Goal: Task Accomplishment & Management: Manage account settings

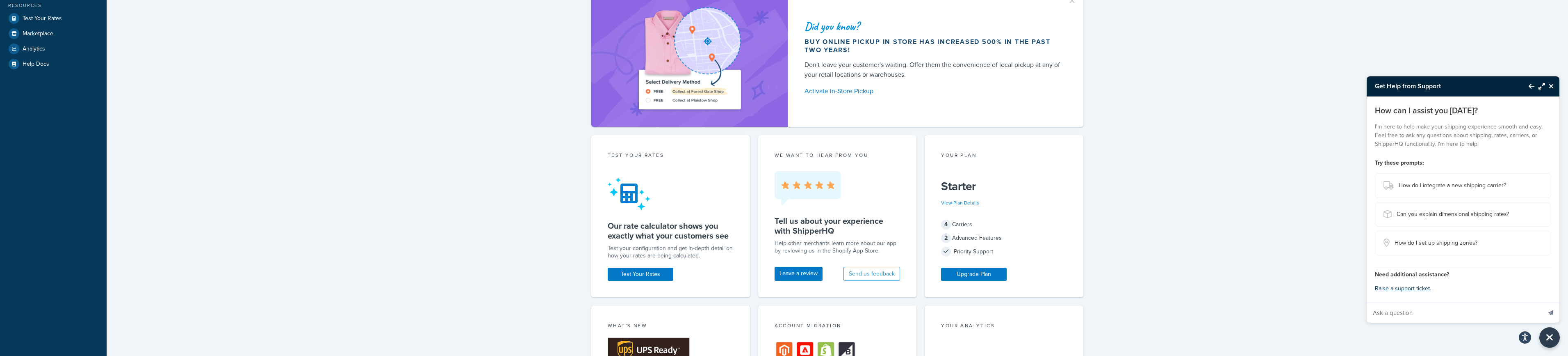
click at [1449, 306] on input "Ask a question" at bounding box center [1454, 313] width 175 height 20
type input "live help"
click at [1542, 303] on button "Send message" at bounding box center [1551, 312] width 17 height 20
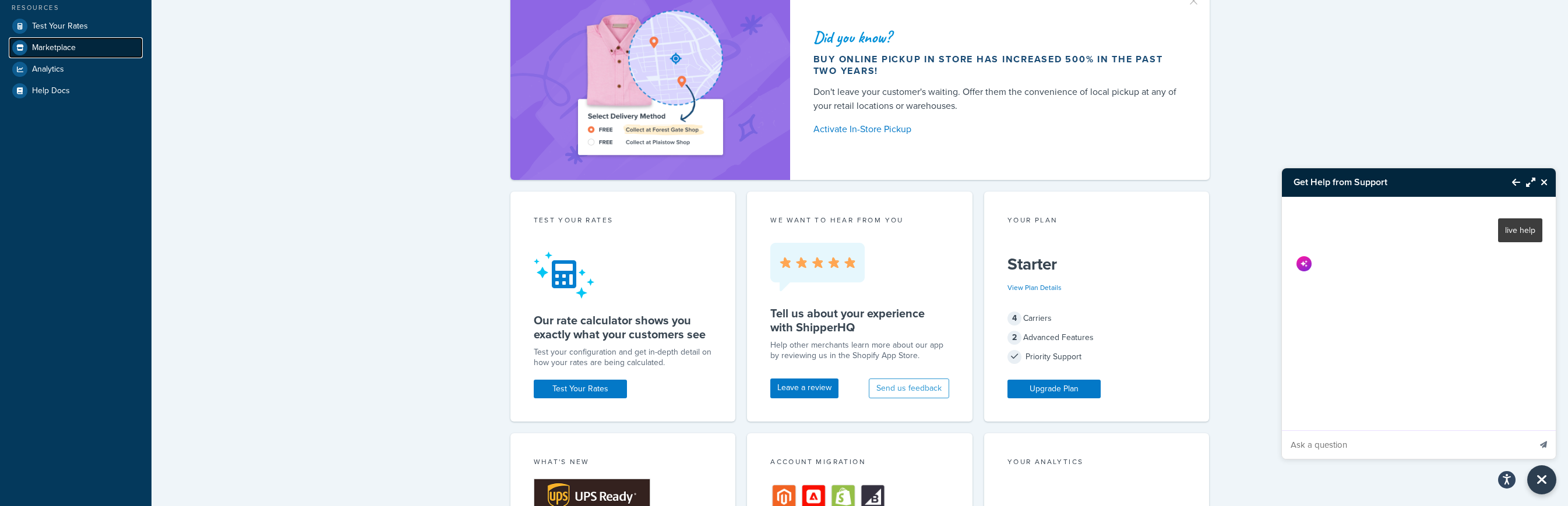
click at [46, 53] on span "Marketplace" at bounding box center [54, 47] width 44 height 10
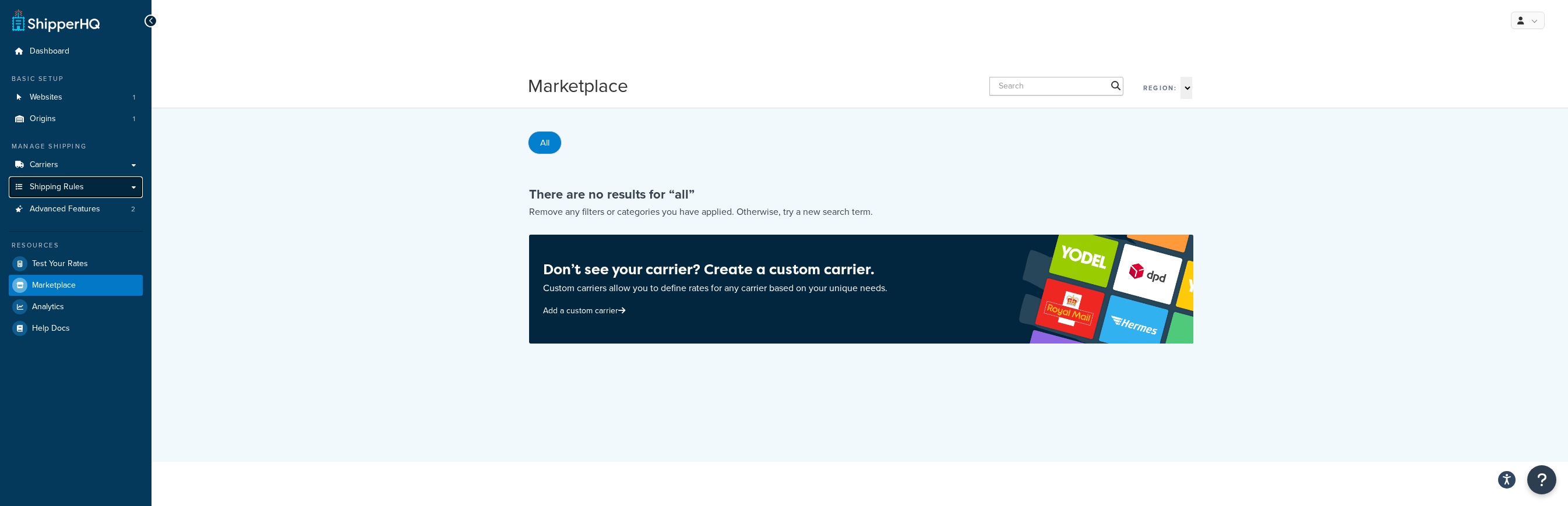
click at [48, 192] on span "Shipping Rules" at bounding box center [57, 187] width 54 height 10
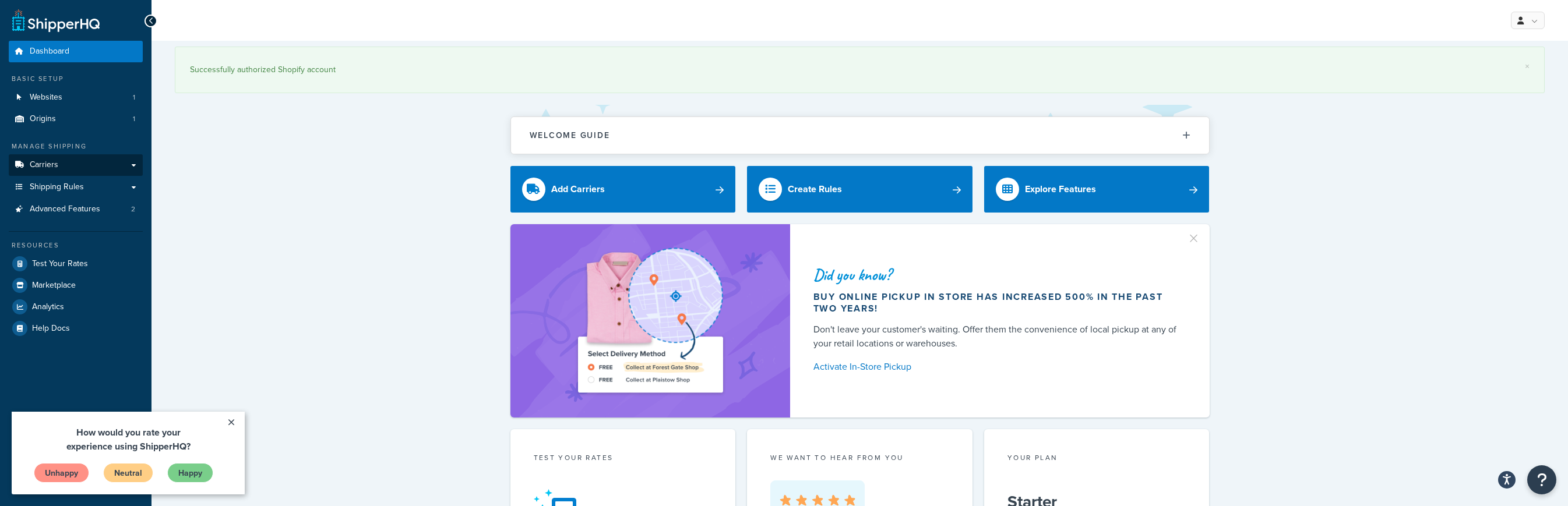
click at [92, 168] on link "Carriers" at bounding box center [76, 165] width 134 height 22
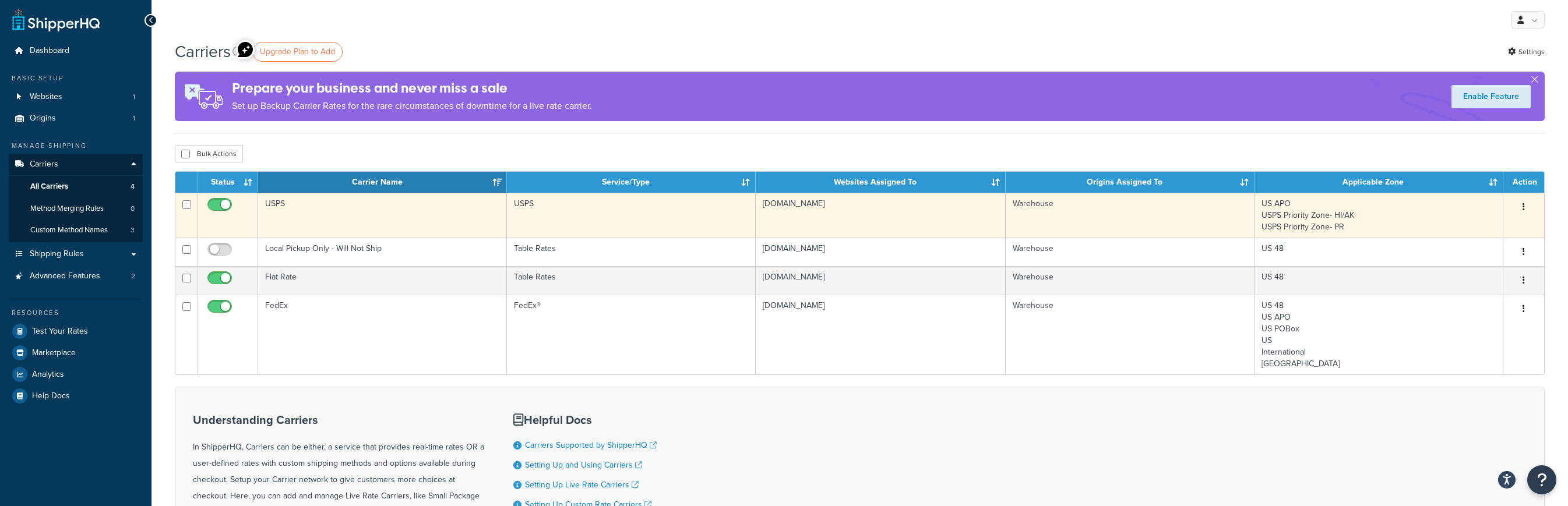
scroll to position [4, 0]
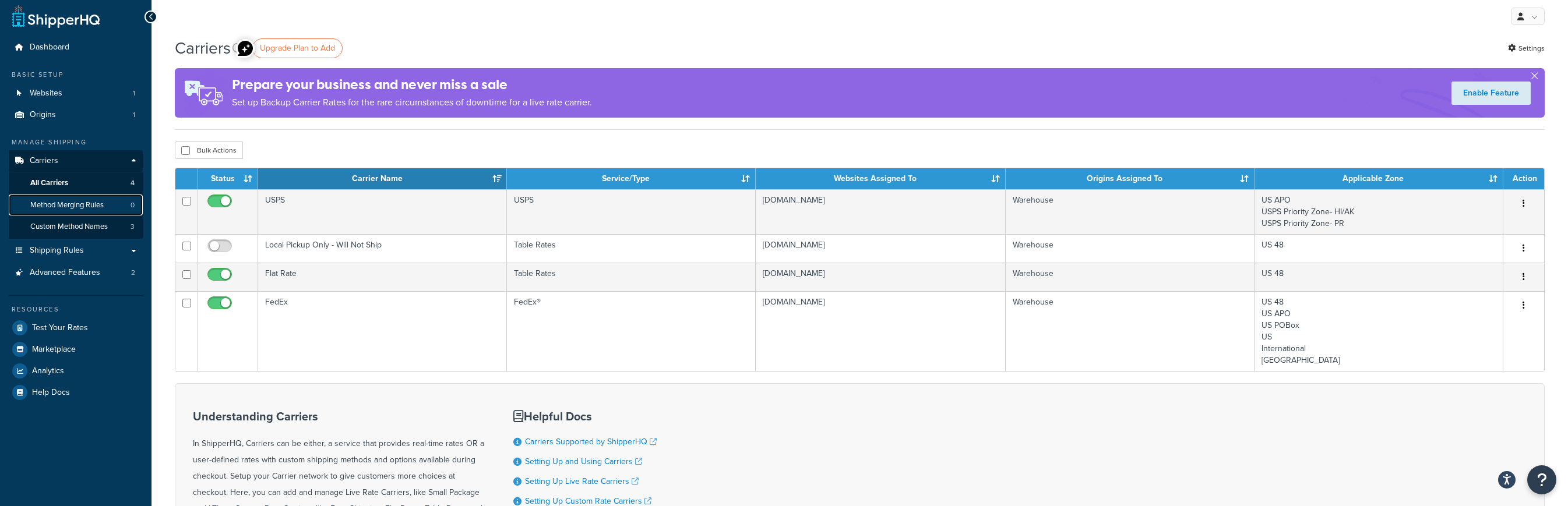
click at [106, 206] on link "Method Merging Rules 0" at bounding box center [76, 206] width 134 height 22
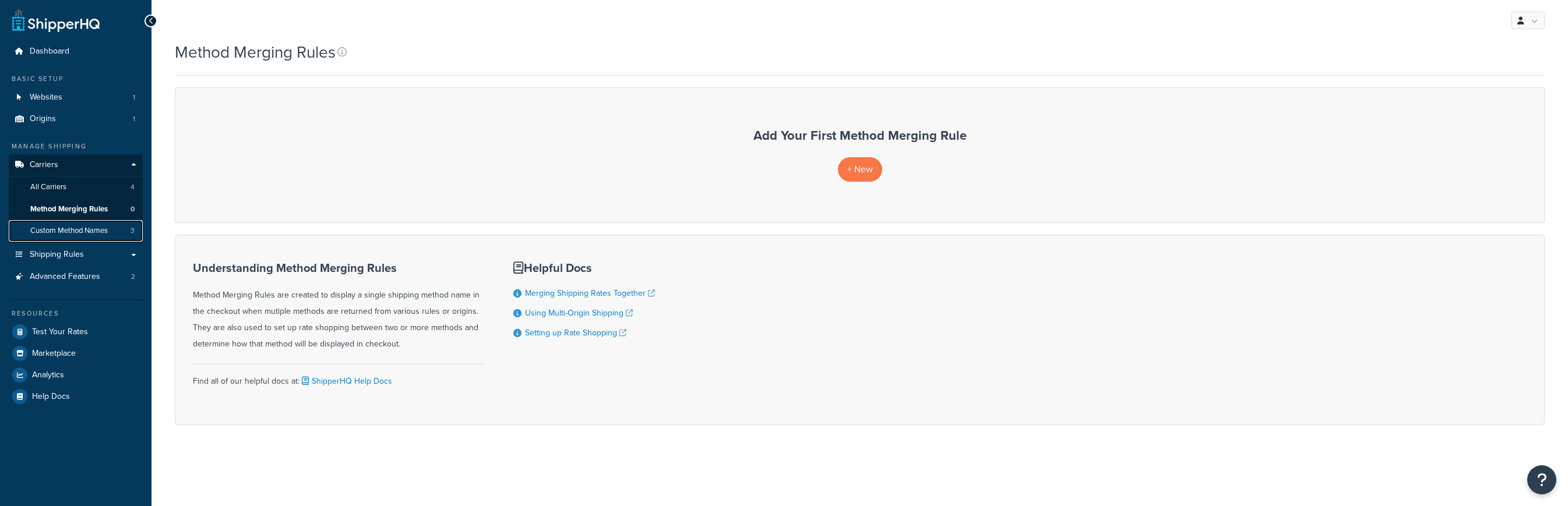
click at [102, 229] on span "Custom Method Names" at bounding box center [69, 230] width 78 height 10
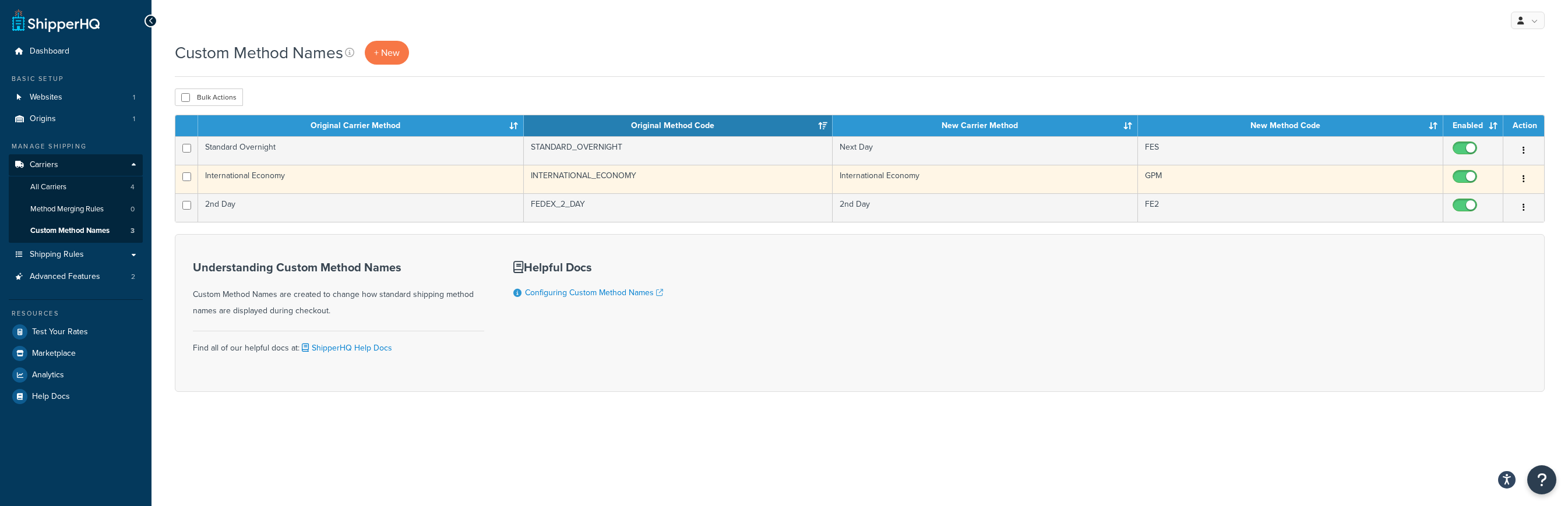
click at [1517, 181] on button "button" at bounding box center [1524, 179] width 16 height 18
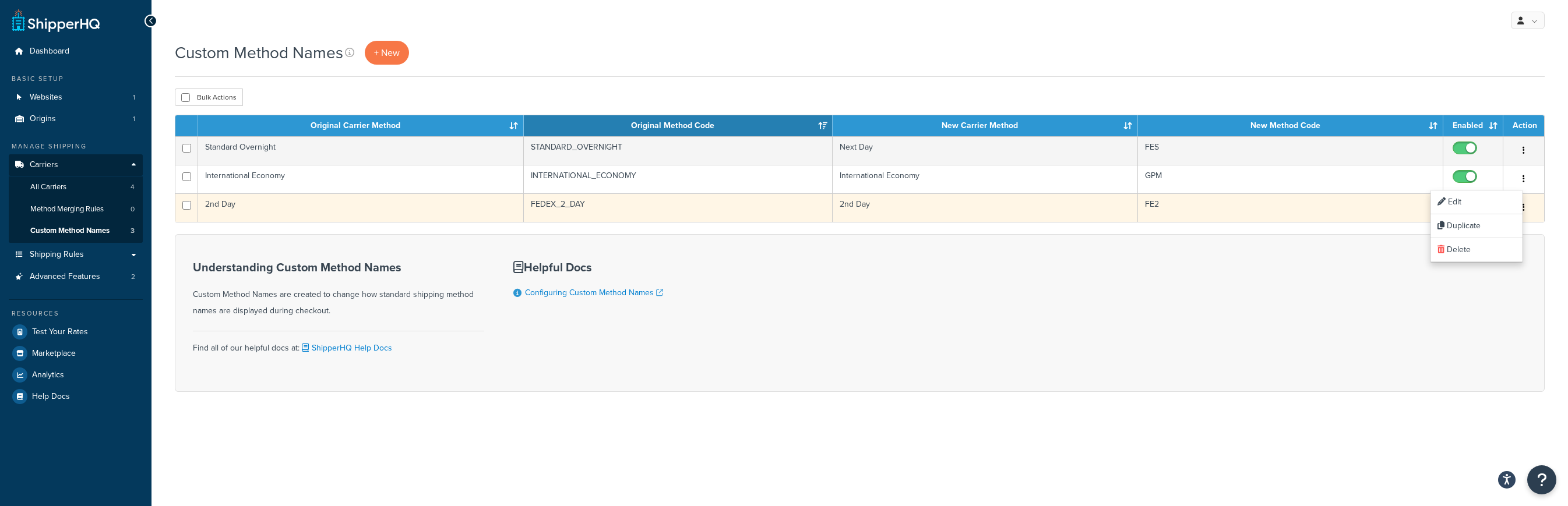
click at [1474, 202] on input "checkbox" at bounding box center [1467, 208] width 32 height 15
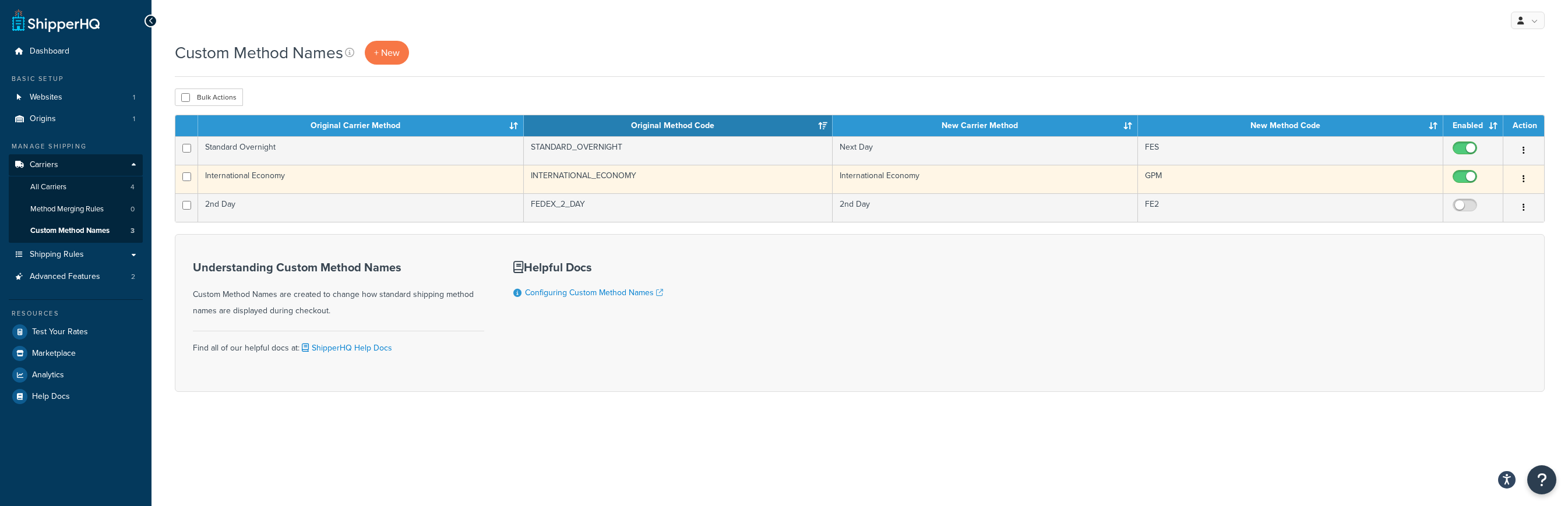
click at [1521, 179] on button "button" at bounding box center [1524, 179] width 16 height 18
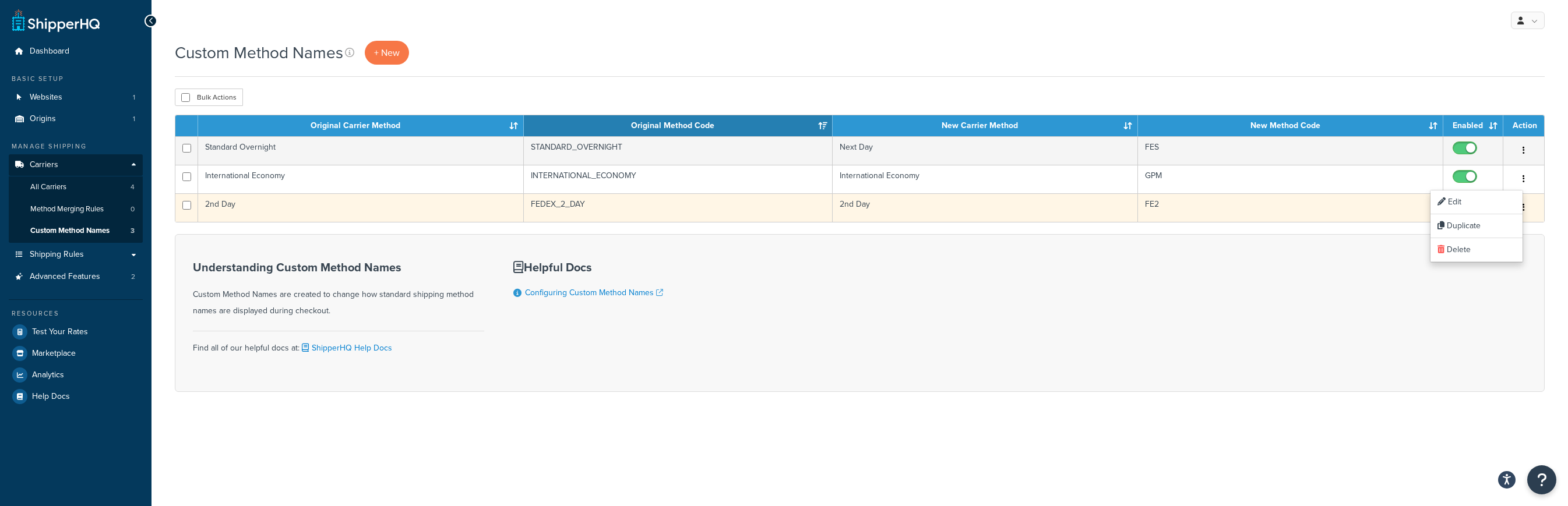
click at [1461, 206] on input "checkbox" at bounding box center [1467, 208] width 32 height 15
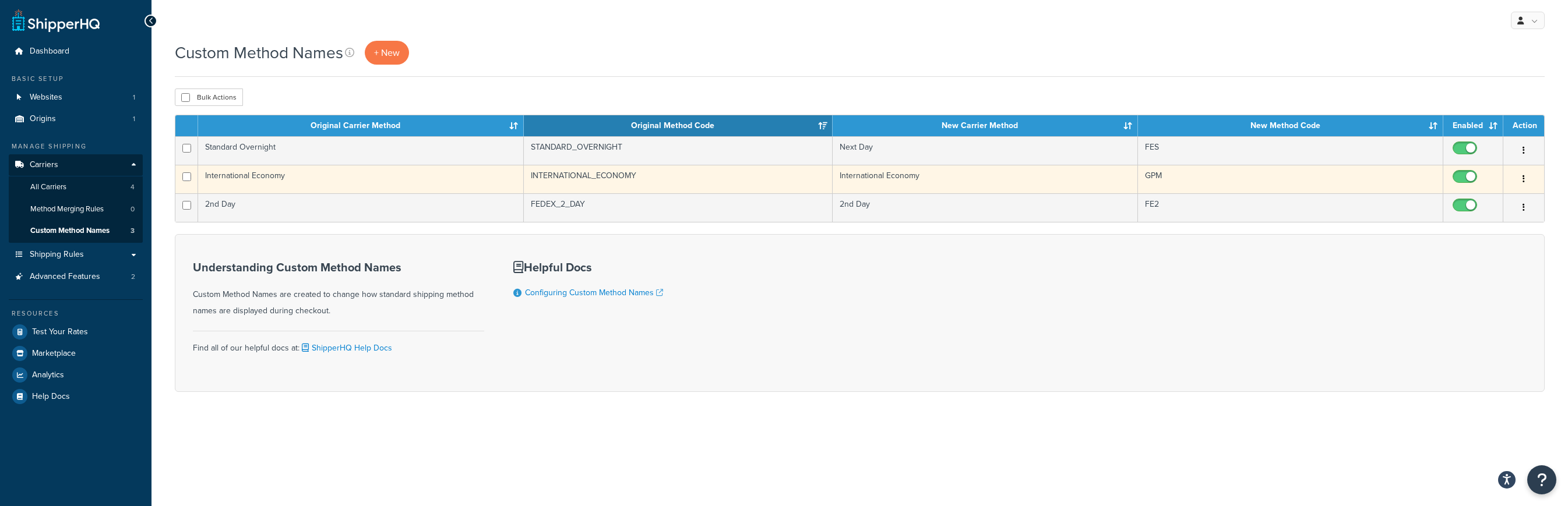
click at [1522, 179] on button "button" at bounding box center [1524, 179] width 16 height 18
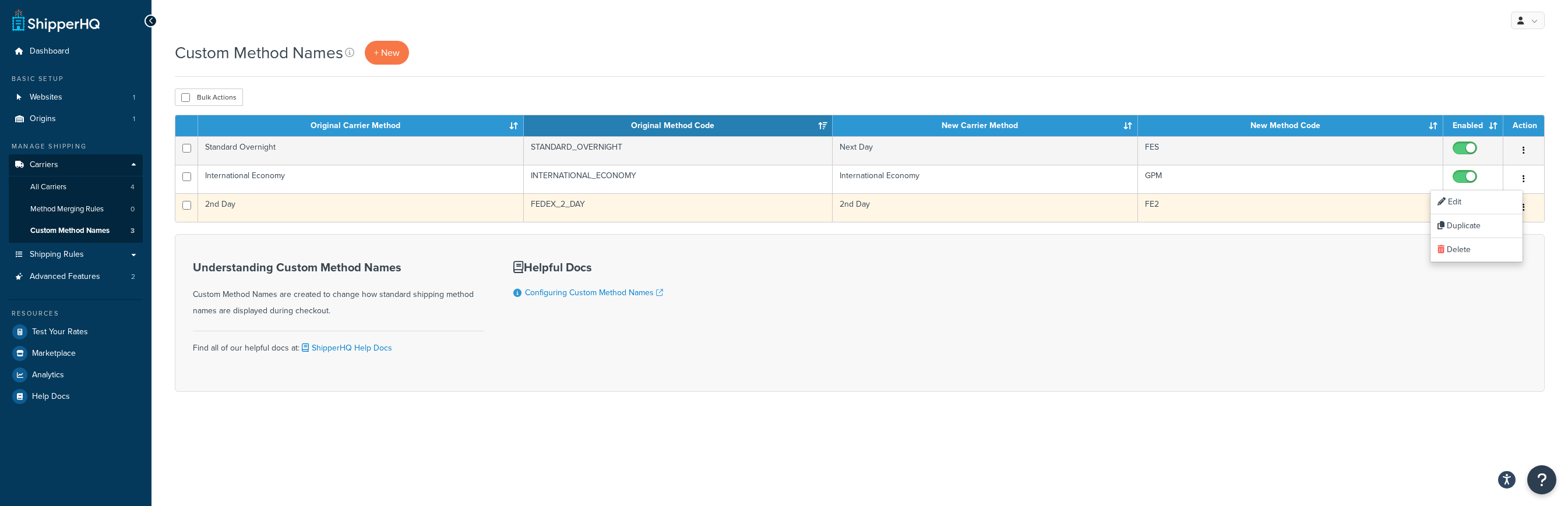
click at [1479, 206] on input "checkbox" at bounding box center [1467, 208] width 32 height 15
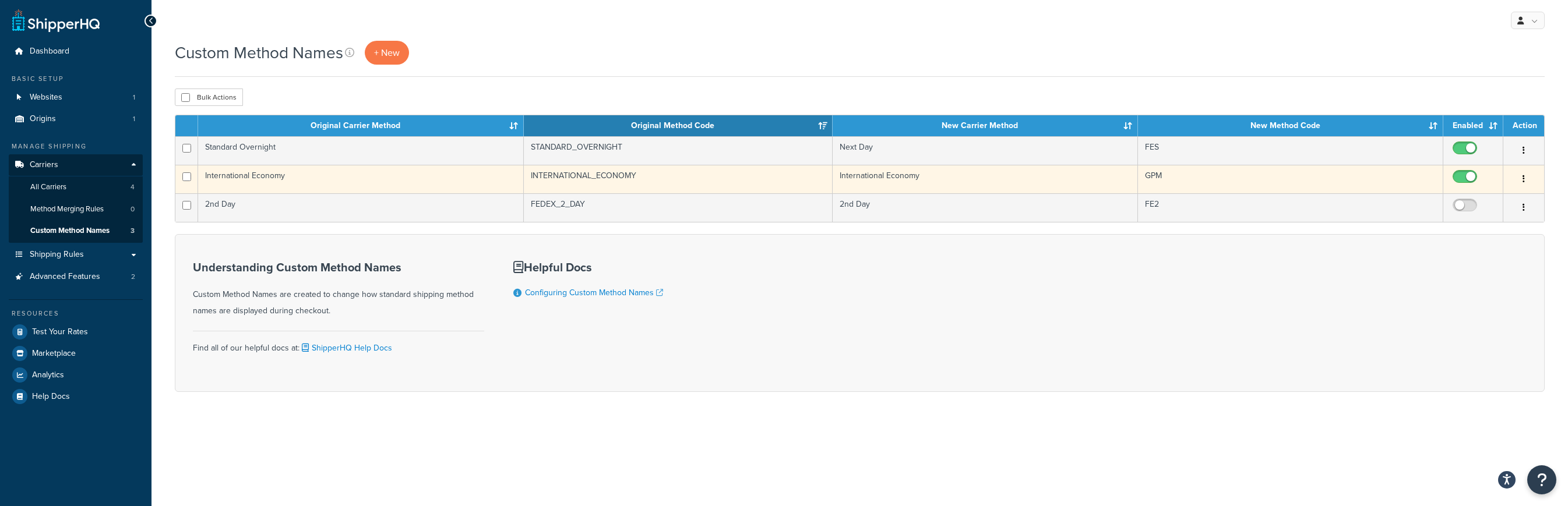
click at [1522, 180] on button "button" at bounding box center [1524, 179] width 16 height 18
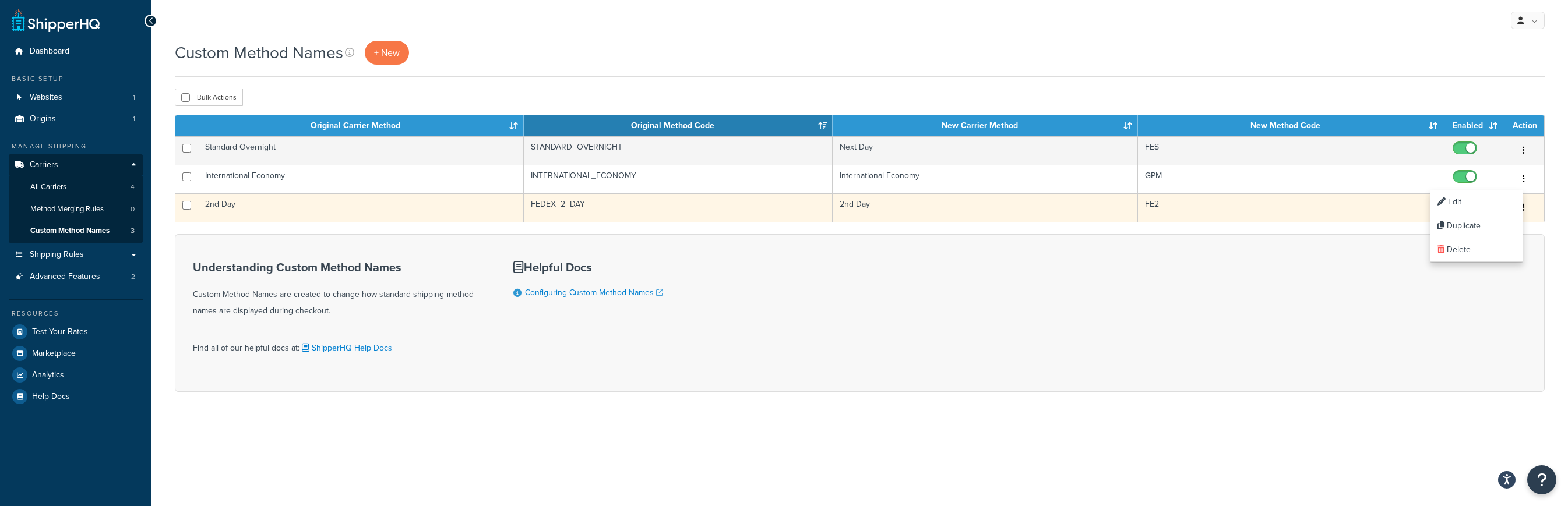
click at [1477, 202] on input "checkbox" at bounding box center [1467, 208] width 32 height 15
checkbox input "true"
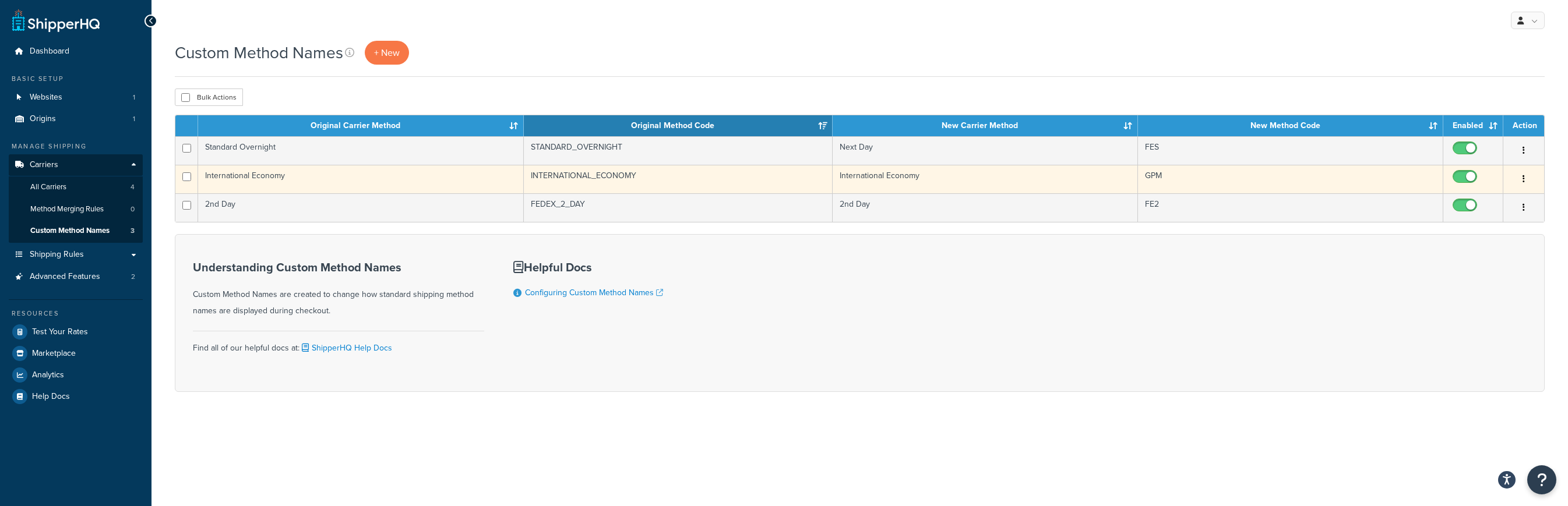
click at [1521, 176] on button "button" at bounding box center [1524, 179] width 16 height 18
click at [1529, 176] on button "button" at bounding box center [1524, 179] width 16 height 18
click at [1525, 176] on button "button" at bounding box center [1524, 179] width 16 height 18
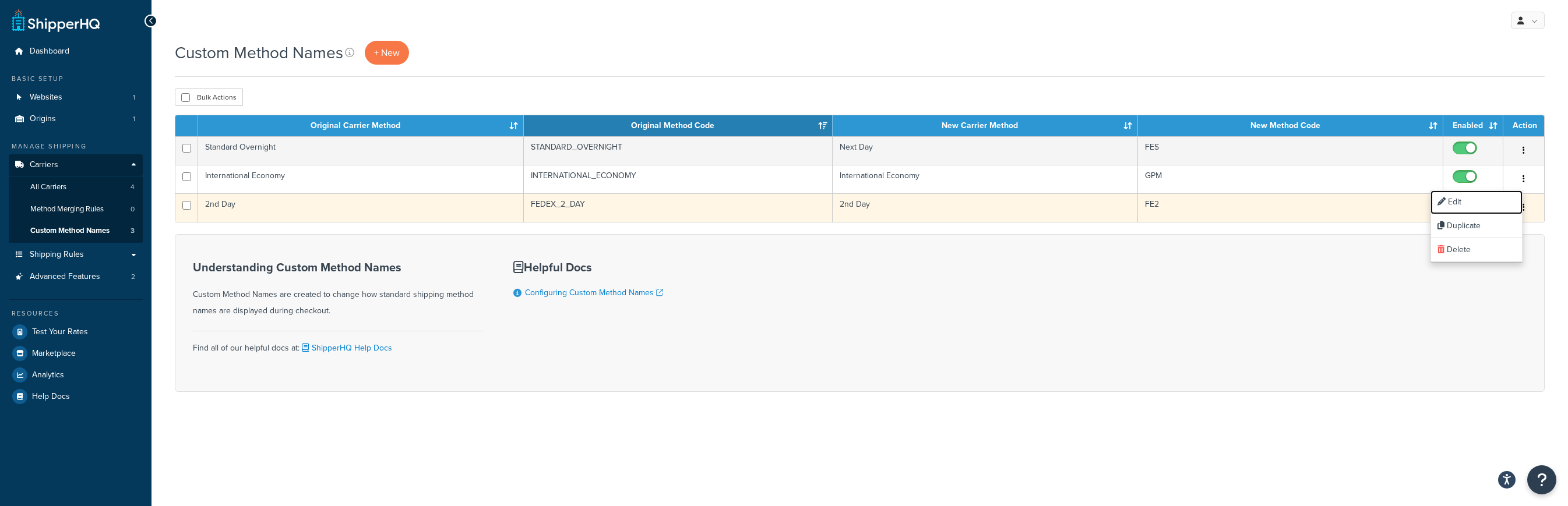
click at [1474, 197] on link "Edit" at bounding box center [1477, 203] width 92 height 24
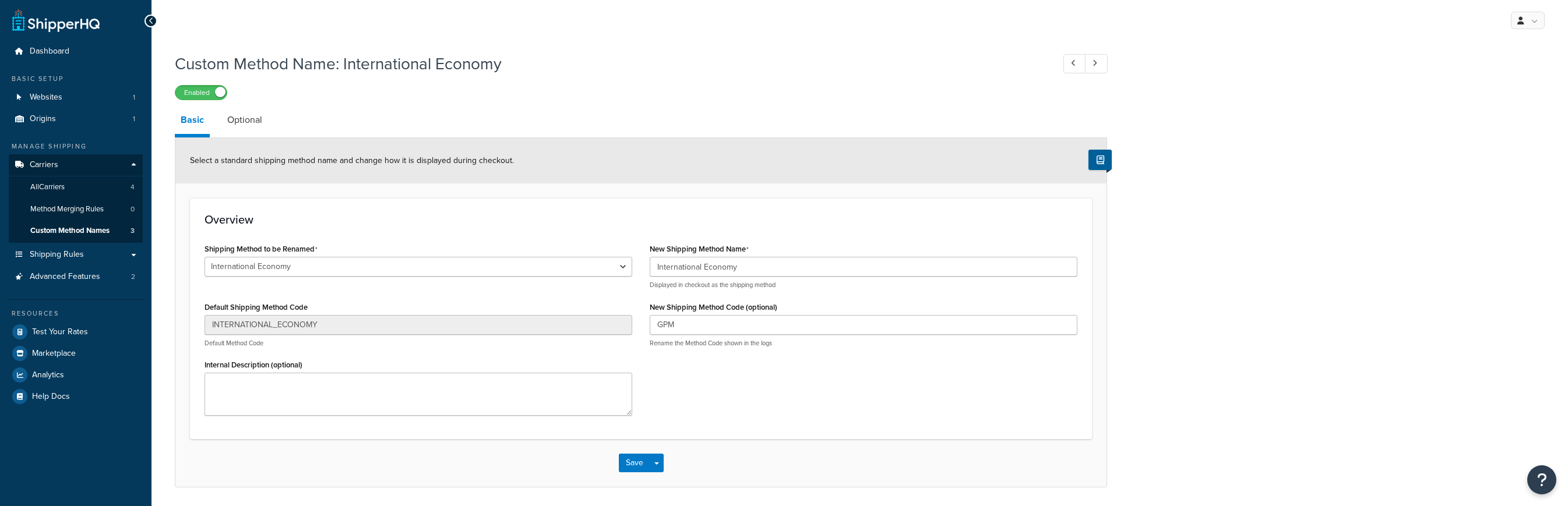
select select "550217"
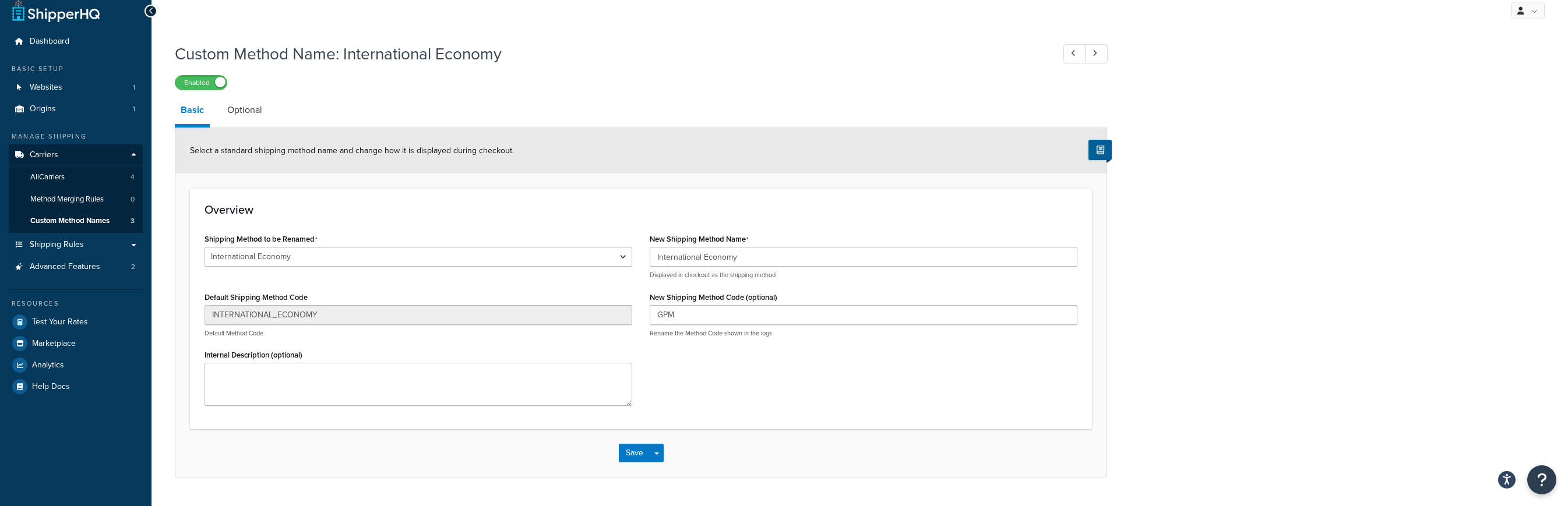
scroll to position [11, 0]
click at [796, 255] on input "International Economy" at bounding box center [863, 256] width 428 height 20
click at [745, 257] on input "International Economy (Requires physical address, PO Boxes will not be accepted)" at bounding box center [863, 256] width 428 height 20
click at [840, 257] on input "International Economy (requires physical address, PO Boxes will not be accepted)" at bounding box center [863, 256] width 428 height 20
click at [847, 258] on input "International Economy (requires physical address, P.O Boxes will not be accepte…" at bounding box center [863, 256] width 428 height 20
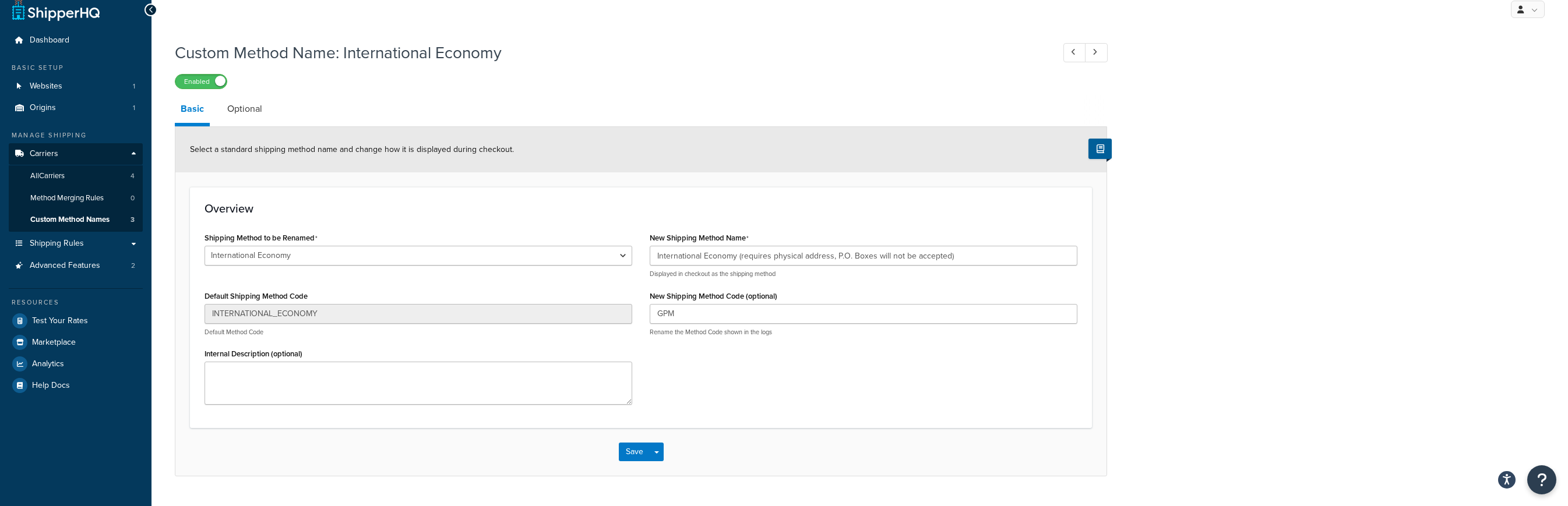
click at [969, 267] on div "International Economy (requires physical address, P.O. Boxes will not be accept…" at bounding box center [863, 262] width 428 height 33
drag, startPoint x: 834, startPoint y: 257, endPoint x: 833, endPoint y: 266, distance: 9.1
click at [834, 257] on input "International Economy (requires physical address, P.O. Boxes will not be accept…" at bounding box center [863, 256] width 428 height 20
type input "International Economy (requires physical address - P.O. Boxes will not be accep…"
click at [631, 457] on button "Save" at bounding box center [634, 452] width 31 height 18
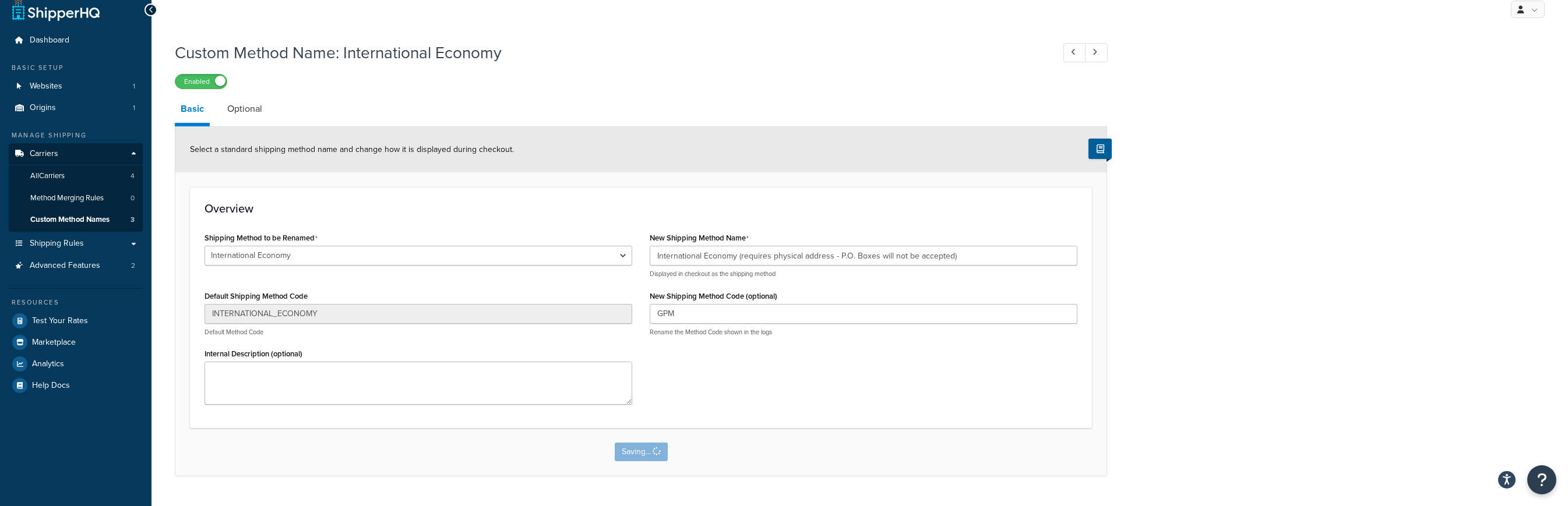
scroll to position [0, 0]
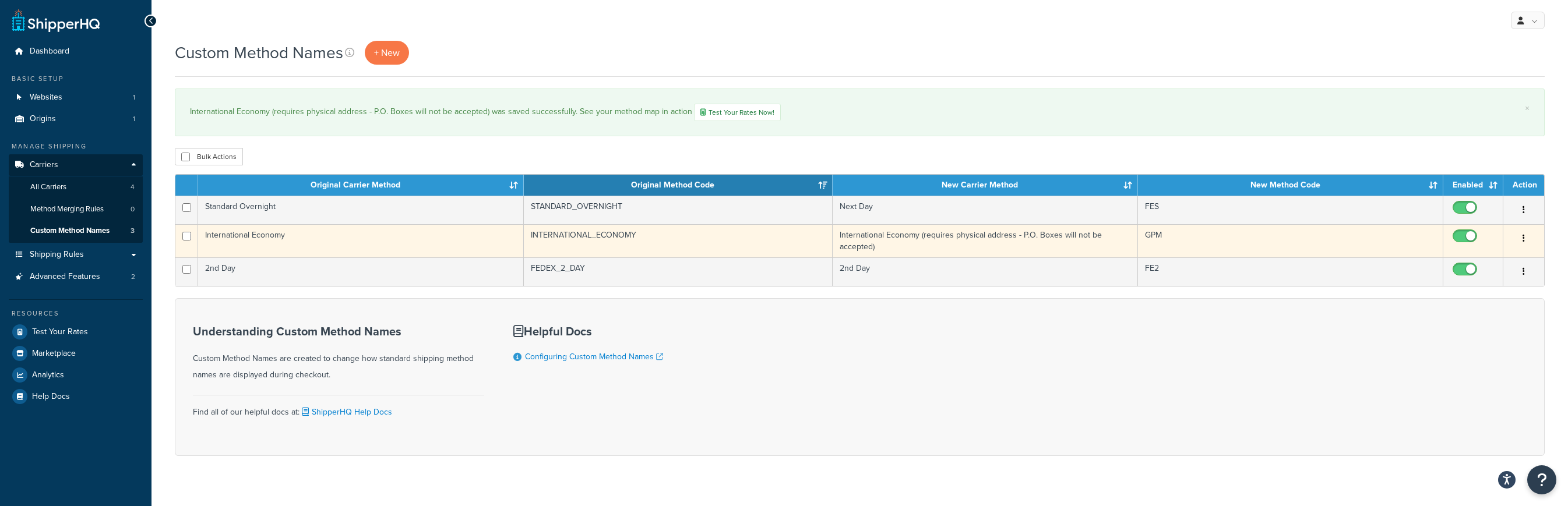
click at [885, 237] on td "International Economy (requires physical address - P.O. Boxes will not be accep…" at bounding box center [985, 241] width 305 height 33
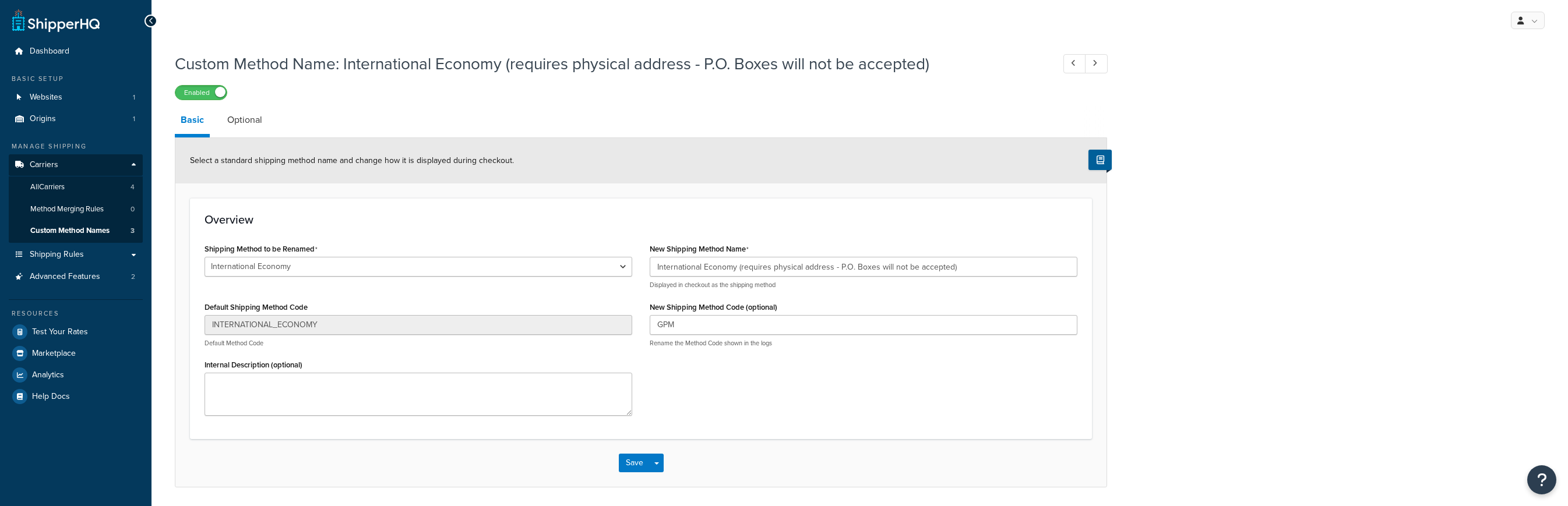
select select "550217"
click at [732, 264] on input "International Economy (requires physical address - P.O. Boxes will not be accep…" at bounding box center [863, 267] width 428 height 20
click at [633, 465] on button "Save" at bounding box center [634, 463] width 31 height 18
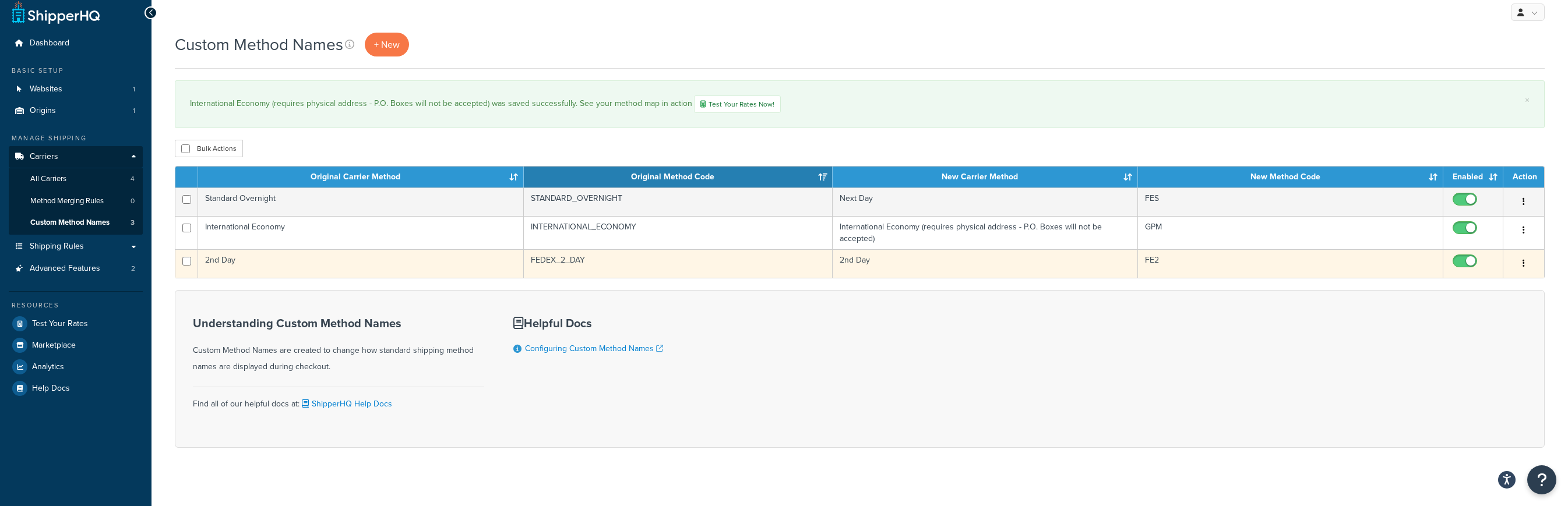
scroll to position [10, 0]
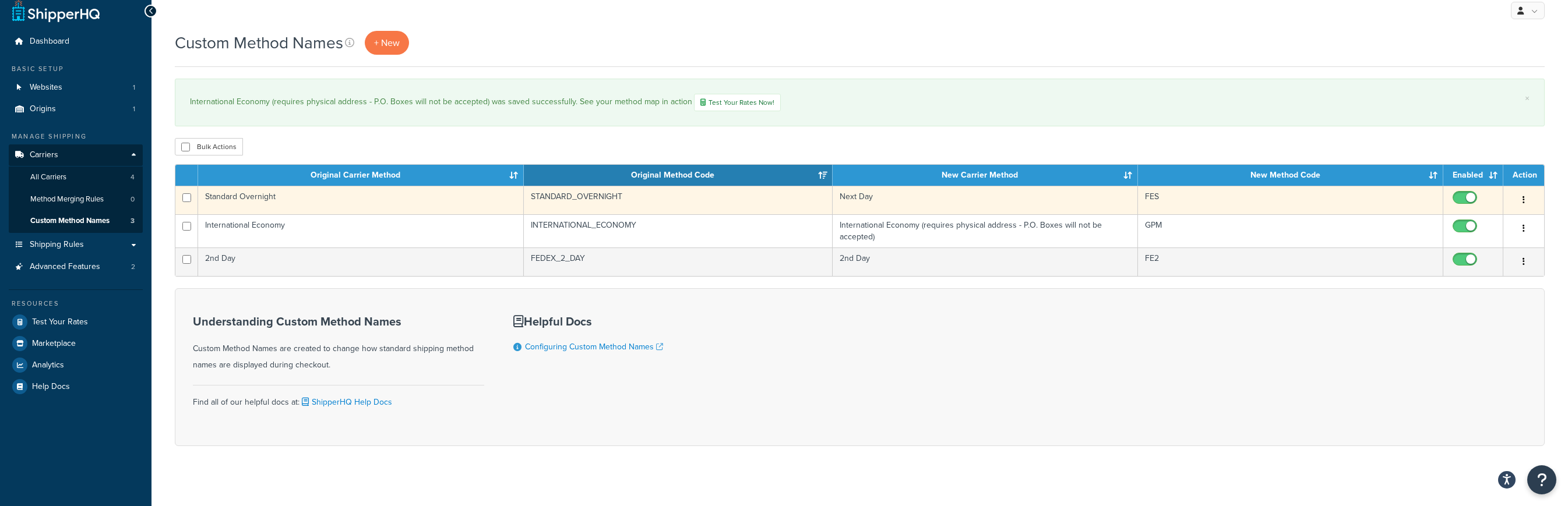
click at [1527, 195] on button "button" at bounding box center [1524, 200] width 16 height 18
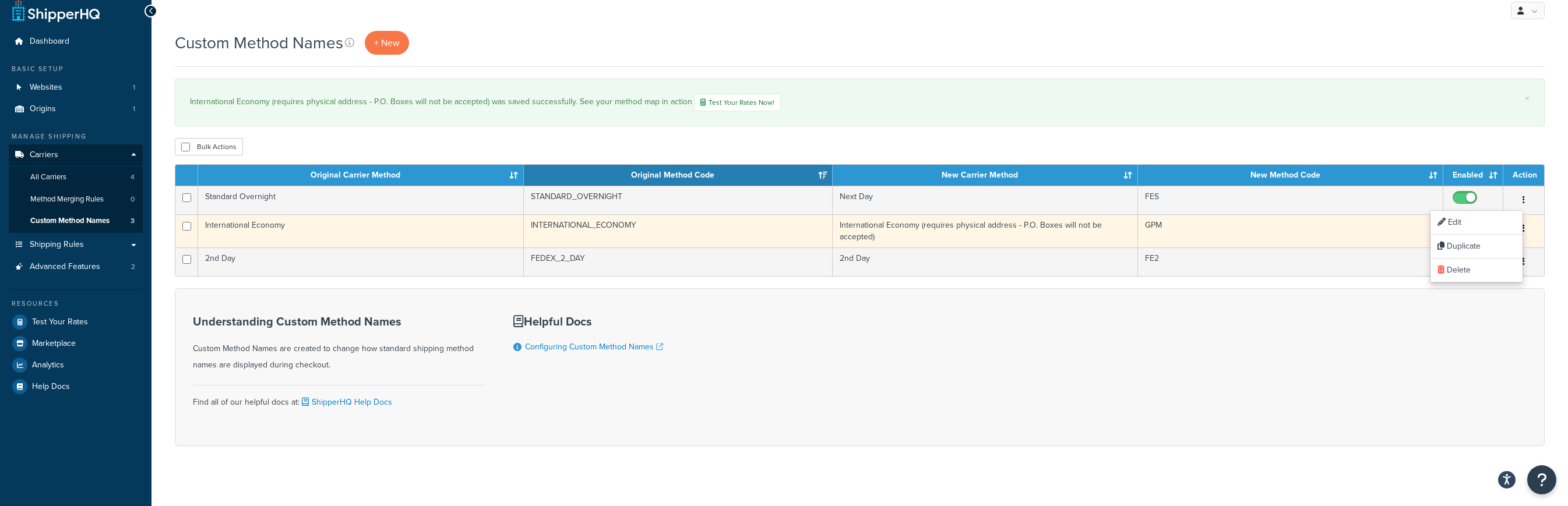
click at [1461, 223] on input "checkbox" at bounding box center [1467, 229] width 32 height 15
checkbox input "false"
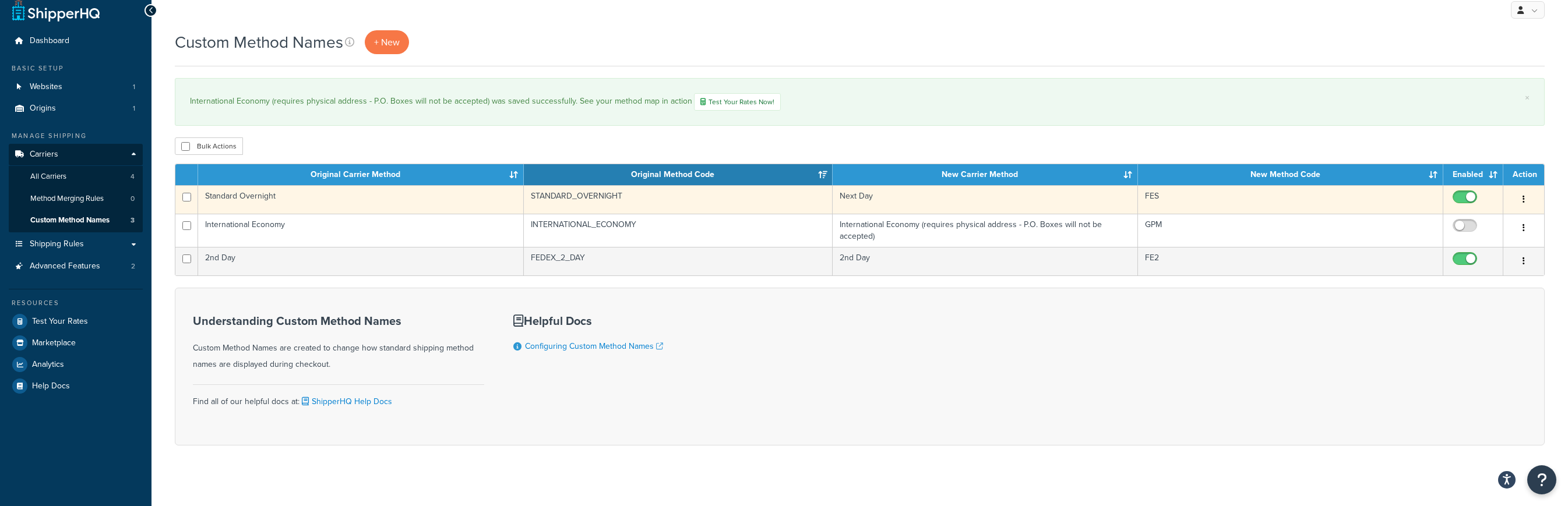
click at [1525, 198] on icon "button" at bounding box center [1524, 199] width 3 height 8
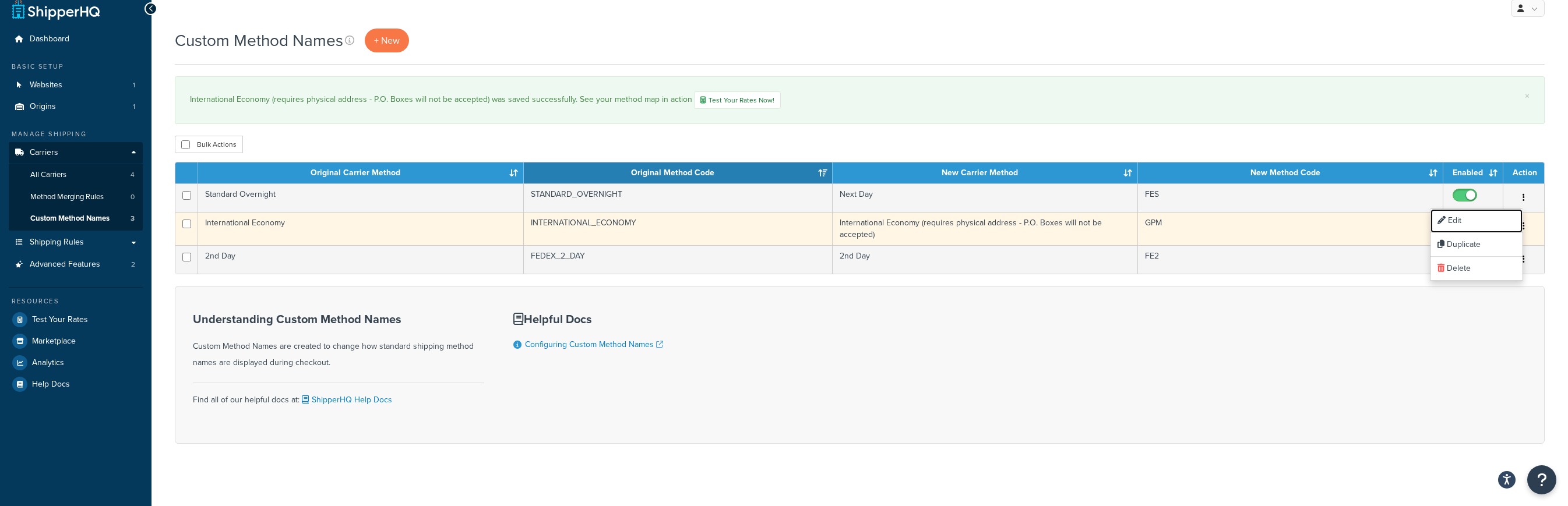
click at [1464, 216] on link "Edit" at bounding box center [1477, 221] width 92 height 24
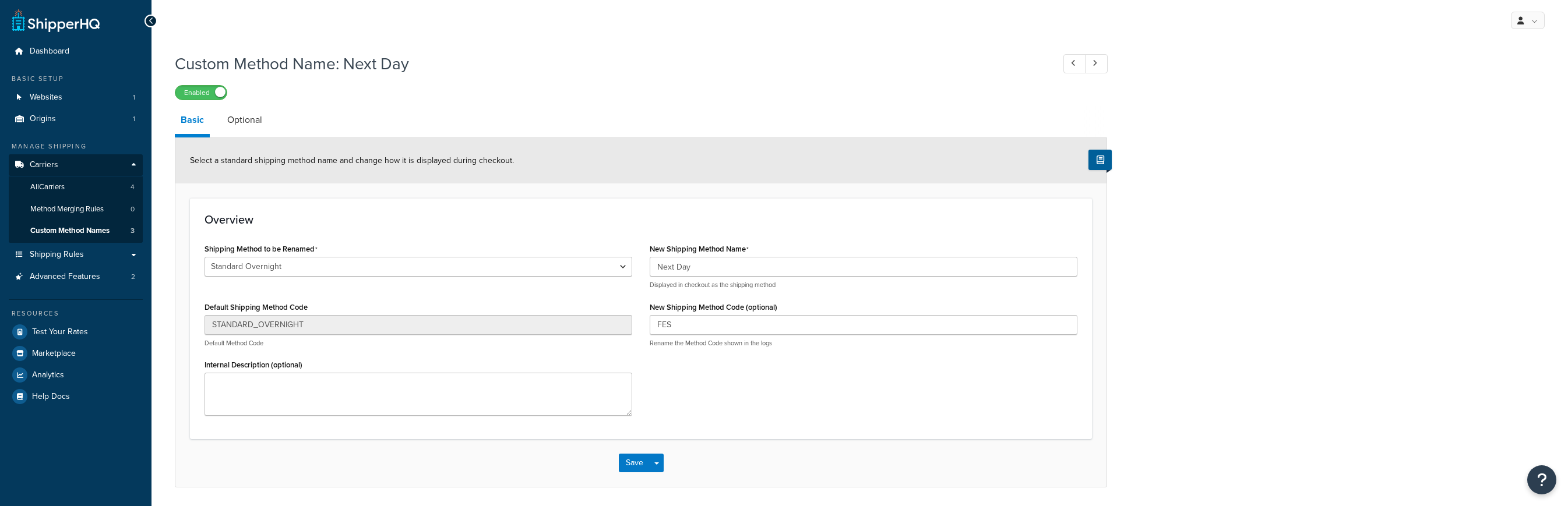
select select "550225"
click at [730, 268] on input "Next Day" at bounding box center [863, 267] width 428 height 20
paste input "International Economy (requires physical address - P.O. Boxes will not be accep…"
drag, startPoint x: 771, startPoint y: 267, endPoint x: 693, endPoint y: 266, distance: 78.0
click at [693, 266] on input "Next Day International Economy (requires physical address - P.O. Boxes will not…" at bounding box center [863, 267] width 428 height 20
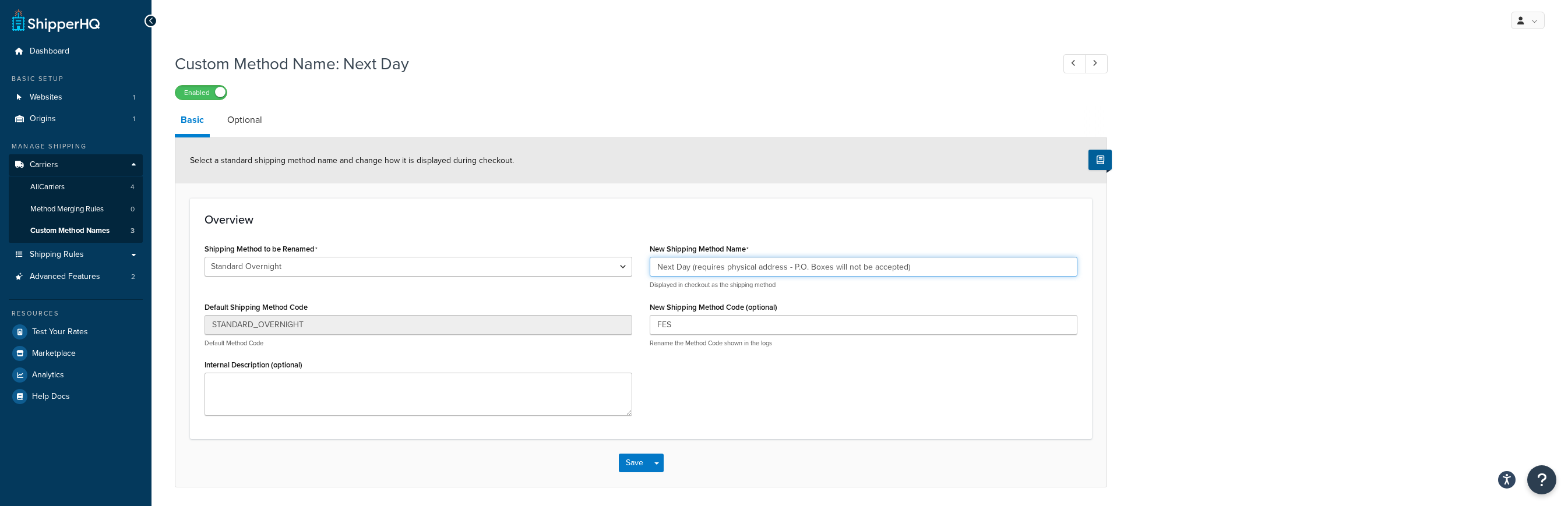
click at [705, 268] on input "Next Day (requires physical address - P.O. Boxes will not be accepted)" at bounding box center [863, 267] width 428 height 20
type input "Next Day (requires physical address - P.O. Boxes will not be accepted)"
click at [641, 459] on button "Save" at bounding box center [634, 463] width 31 height 18
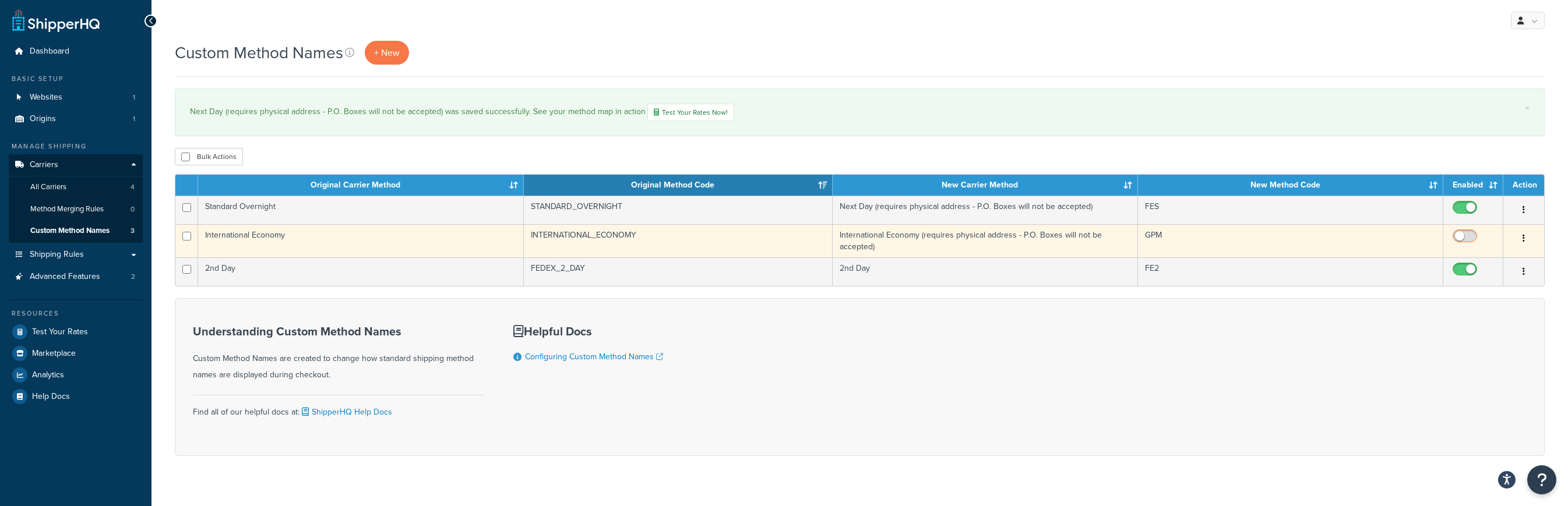
drag, startPoint x: 1457, startPoint y: 237, endPoint x: 1465, endPoint y: 240, distance: 8.5
click at [1457, 237] on input "checkbox" at bounding box center [1467, 239] width 32 height 15
checkbox input "true"
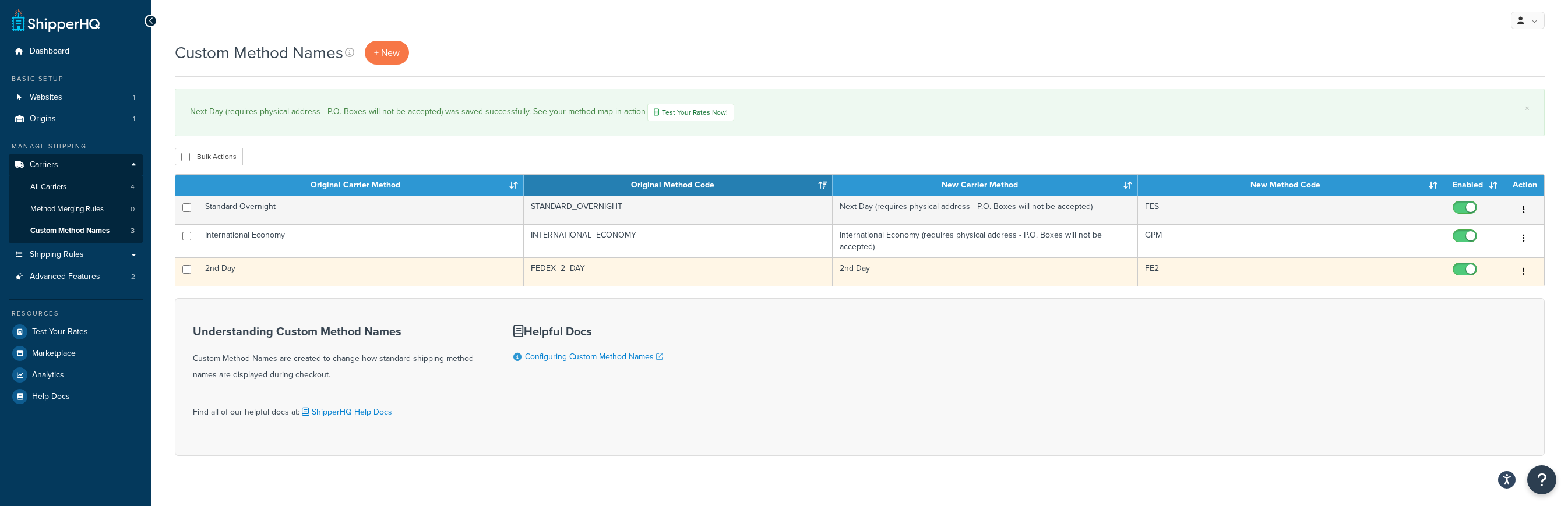
click at [1526, 269] on button "button" at bounding box center [1524, 272] width 16 height 18
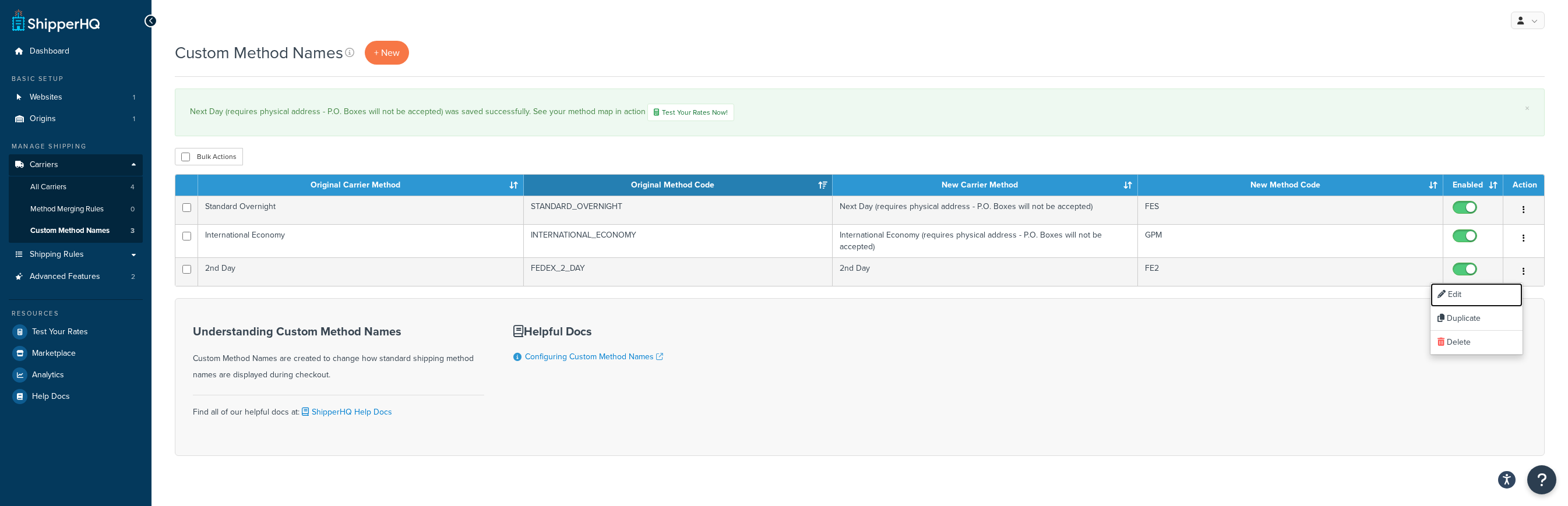
click at [1500, 295] on link "Edit" at bounding box center [1477, 295] width 92 height 24
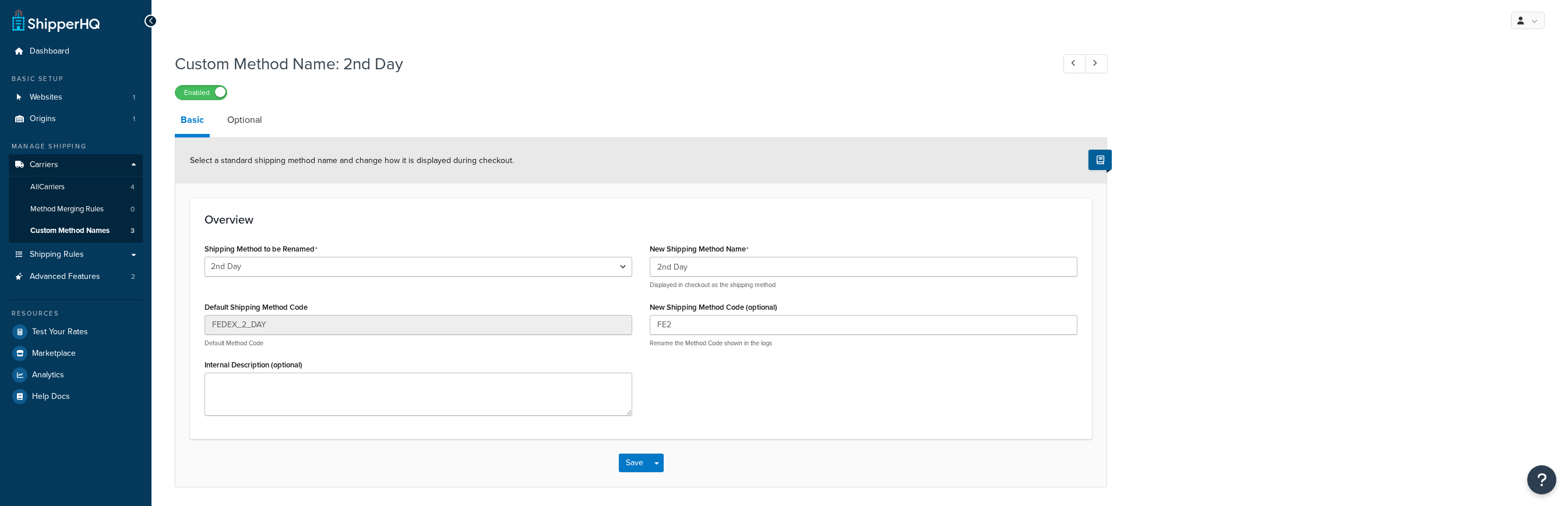
select select "550213"
click at [797, 264] on input "2nd Day" at bounding box center [863, 267] width 428 height 20
paste input "Next Day (requires physical address - P.O. Boxes will not be accepted)"
drag, startPoint x: 724, startPoint y: 269, endPoint x: 729, endPoint y: 309, distance: 40.3
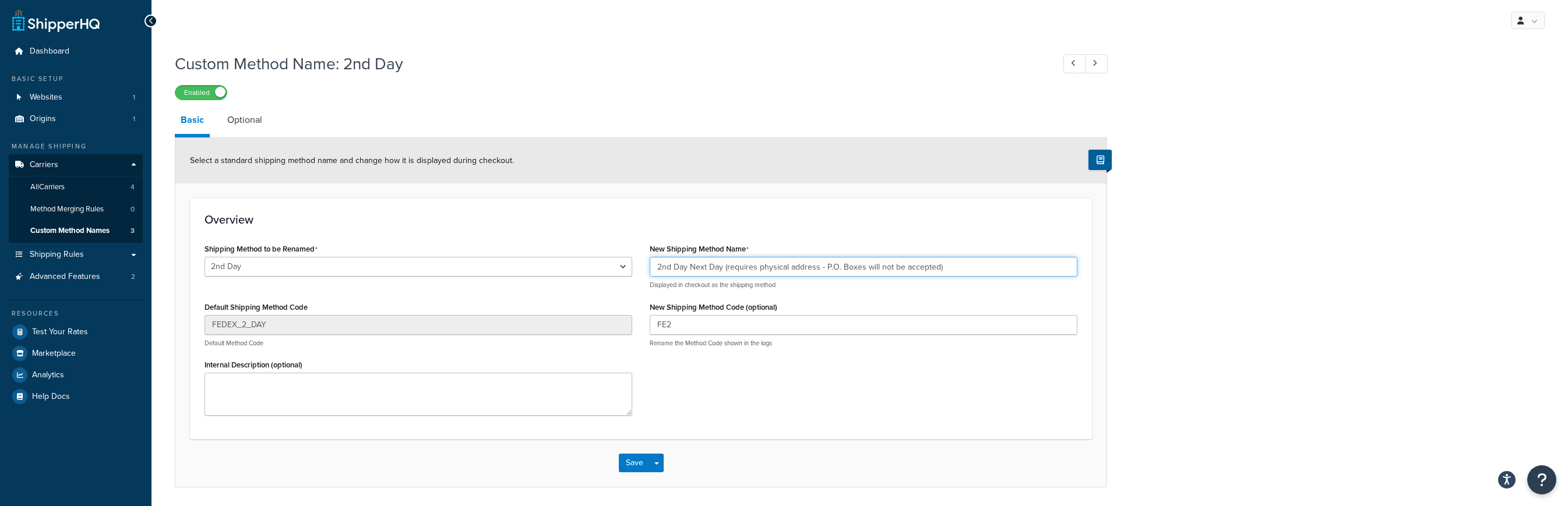
click at [724, 269] on input "2nd Day Next Day (requires physical address - P.O. Boxes will not be accepted)" at bounding box center [863, 267] width 428 height 20
click at [736, 262] on input "2nd Day (requires physical address - P.O. Boxes will not be accepted)" at bounding box center [863, 267] width 428 height 20
type input "2nd Day (requires physical address - P.O. Boxes will not be accepted)"
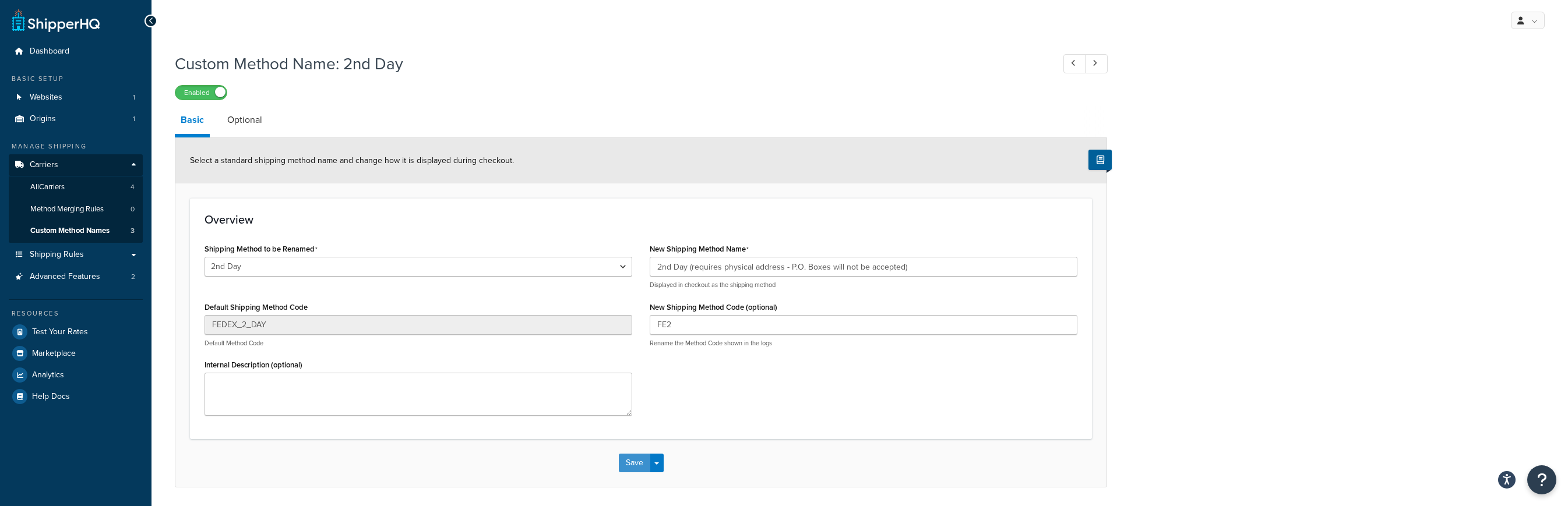
click at [636, 467] on button "Save" at bounding box center [634, 463] width 31 height 18
